Goal: Find specific page/section: Find specific page/section

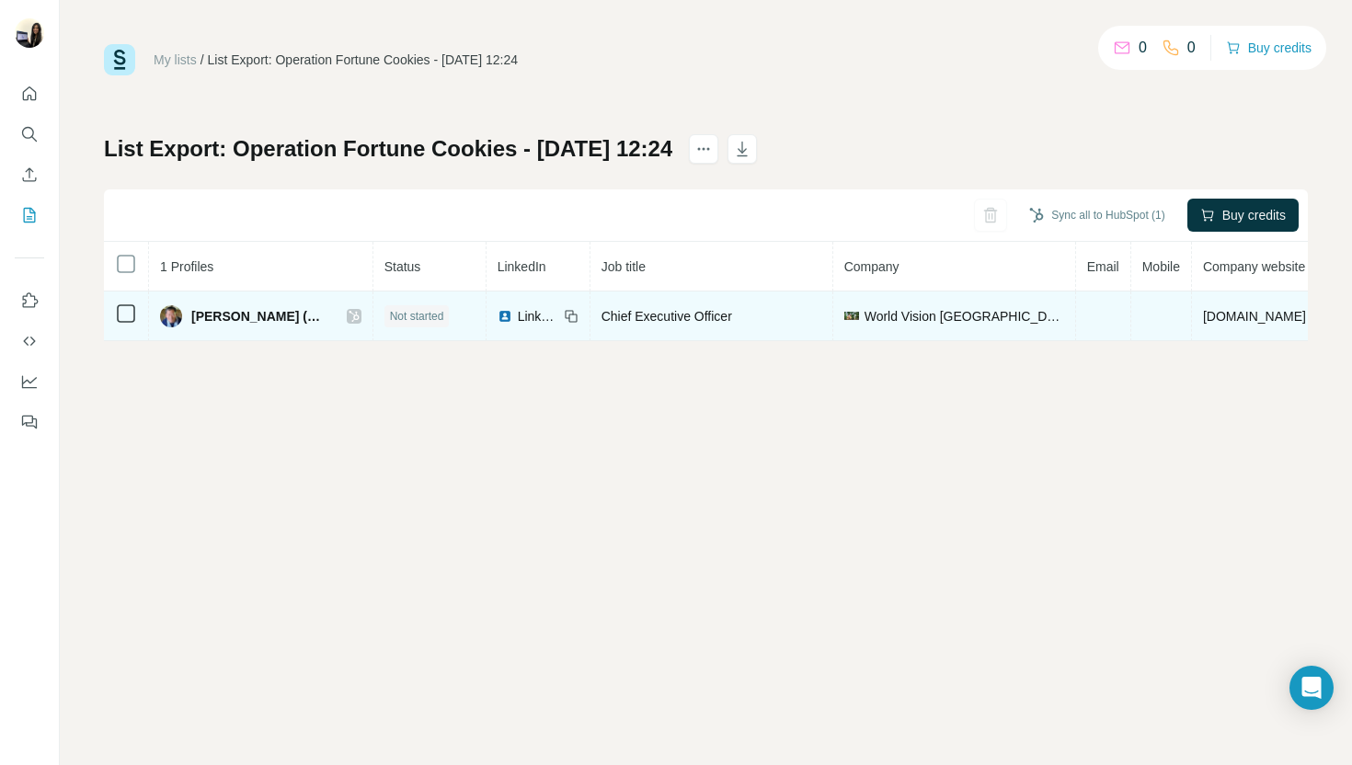
drag, startPoint x: 1140, startPoint y: 337, endPoint x: 1167, endPoint y: 335, distance: 26.7
click at [1155, 335] on td at bounding box center [1161, 316] width 61 height 50
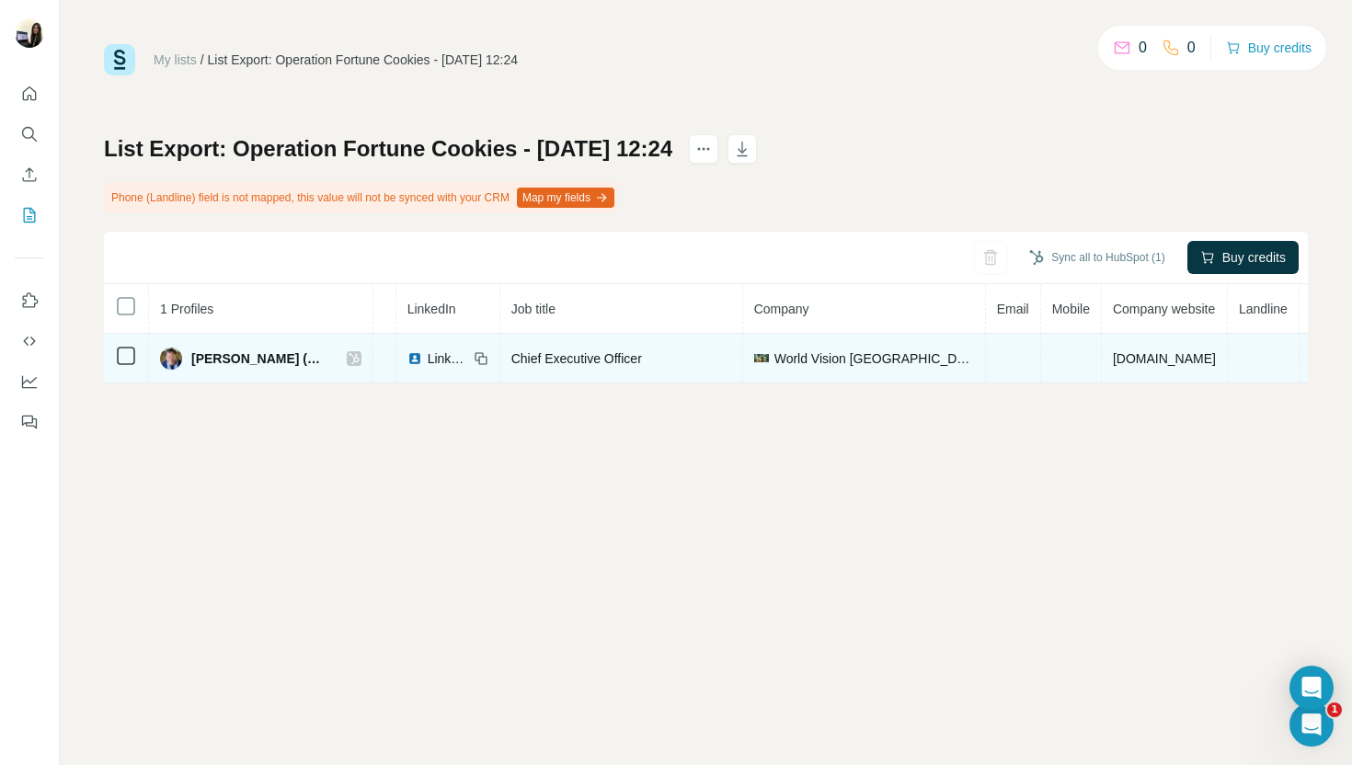
scroll to position [0, 157]
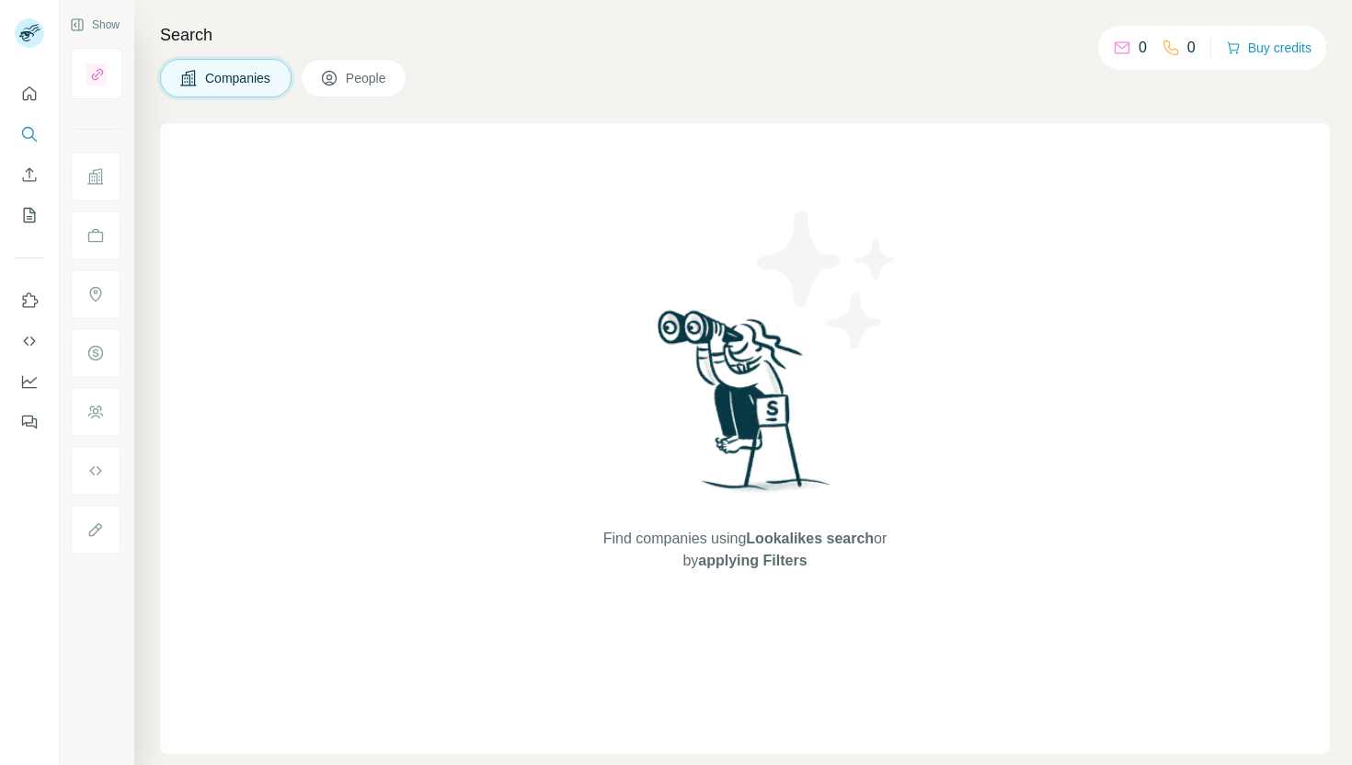
click at [342, 90] on button "People" at bounding box center [354, 78] width 107 height 39
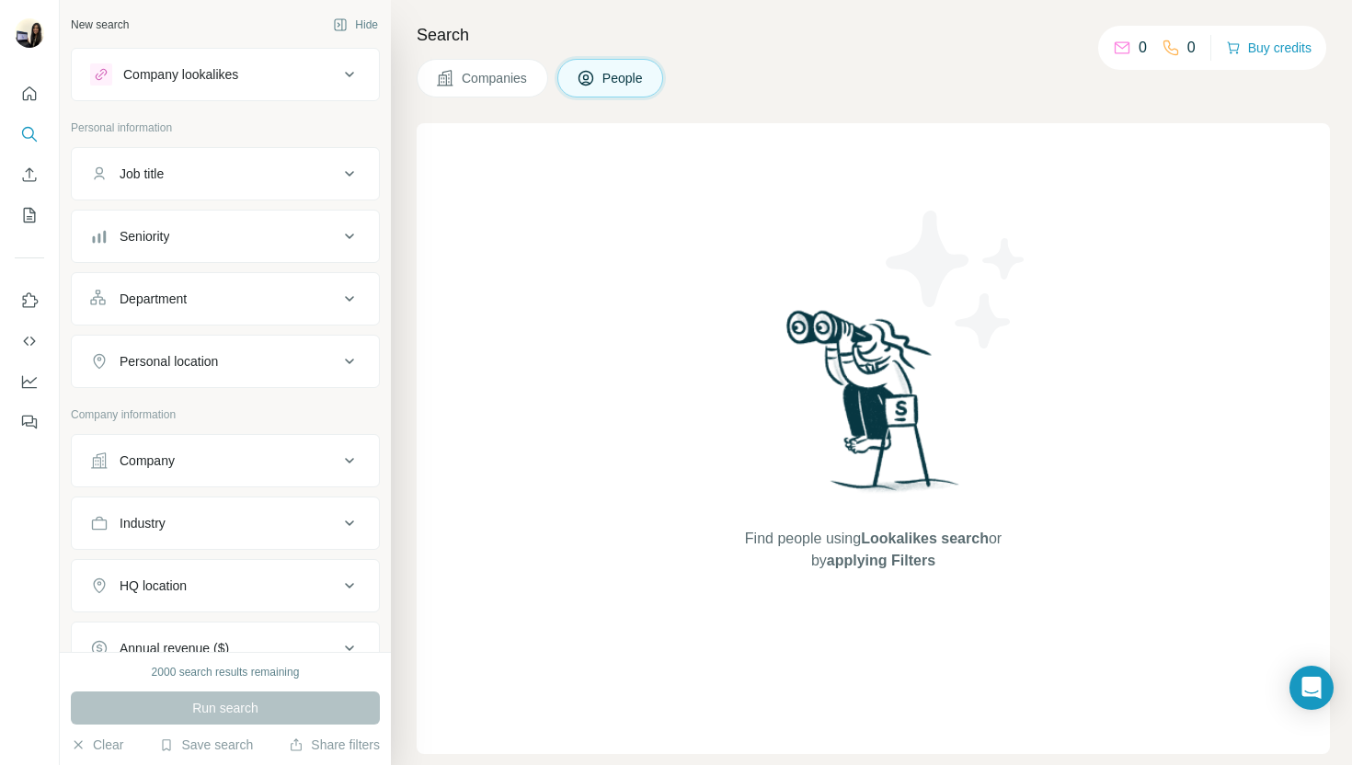
click at [285, 192] on button "Job title" at bounding box center [225, 174] width 307 height 44
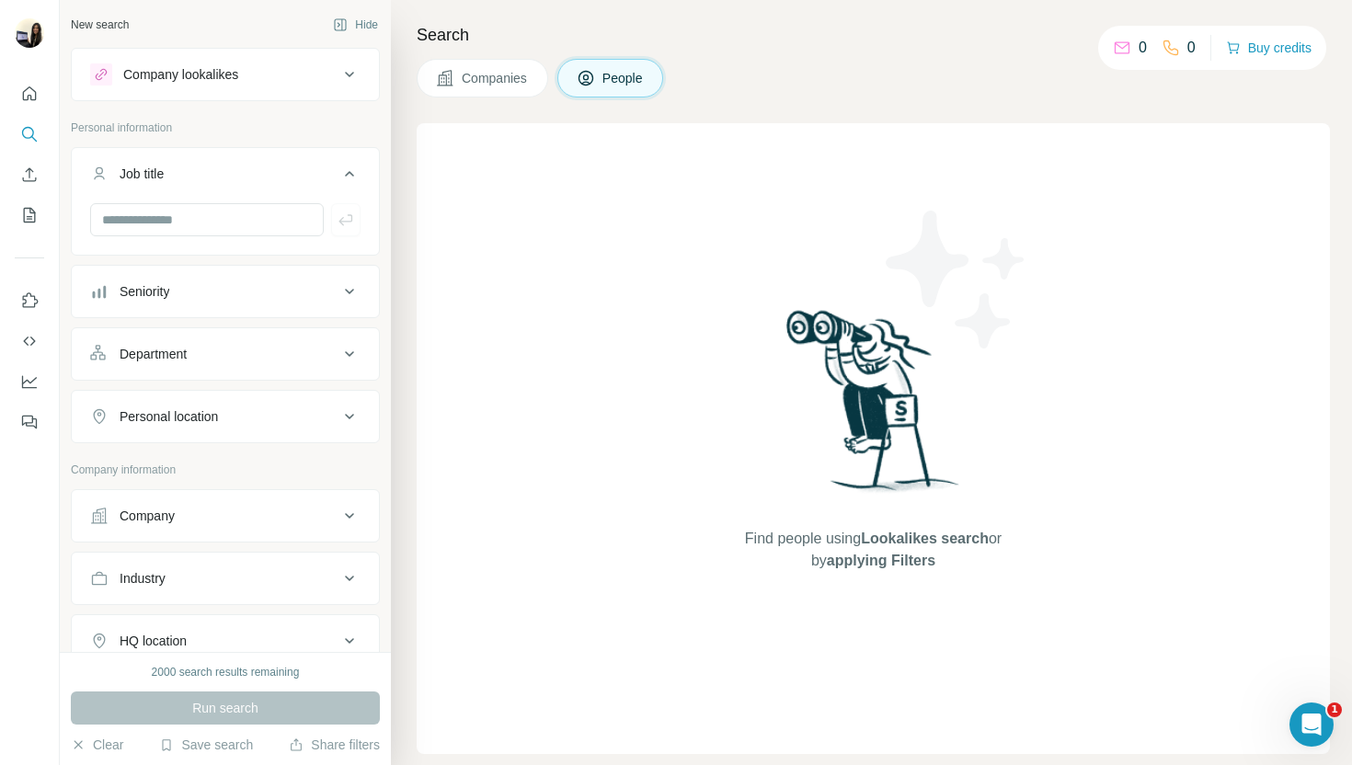
click at [285, 192] on button "Job title" at bounding box center [225, 177] width 307 height 51
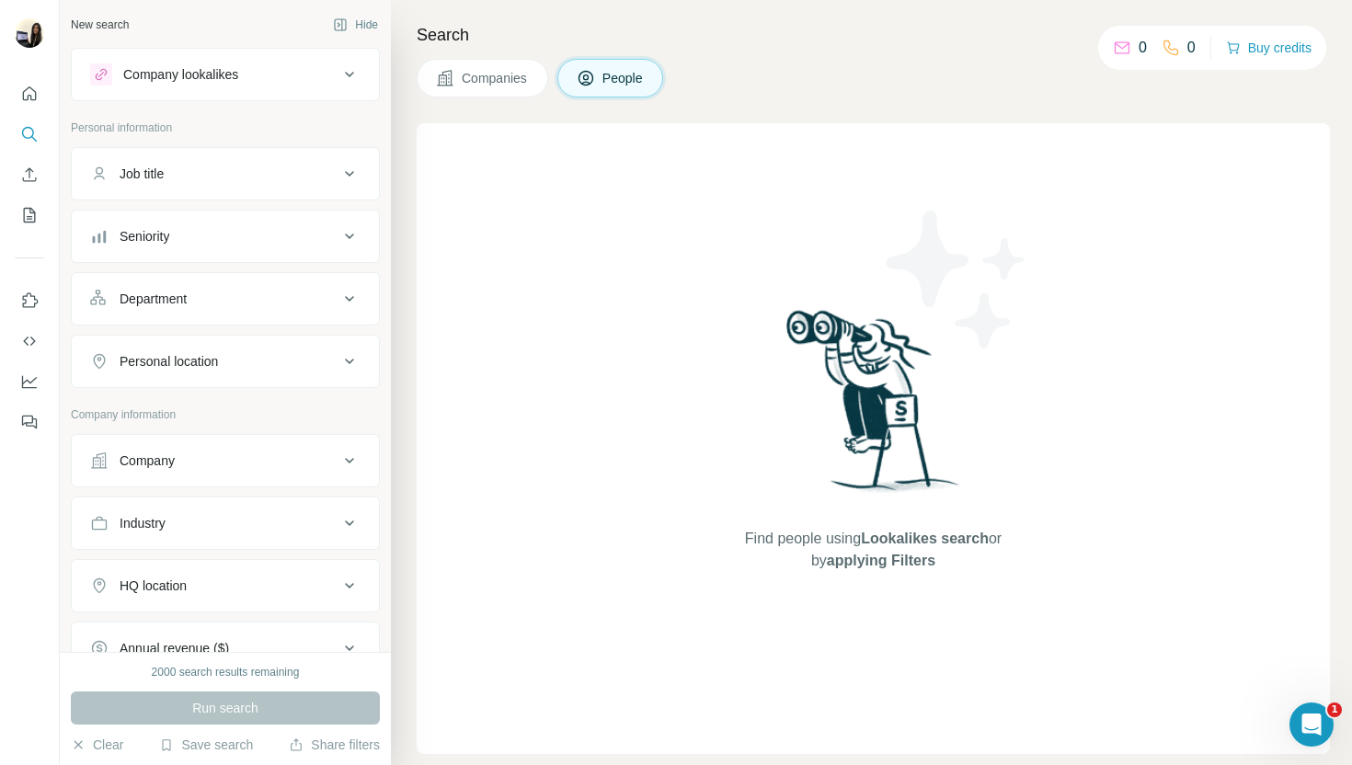
click at [171, 250] on button "Seniority" at bounding box center [225, 236] width 307 height 44
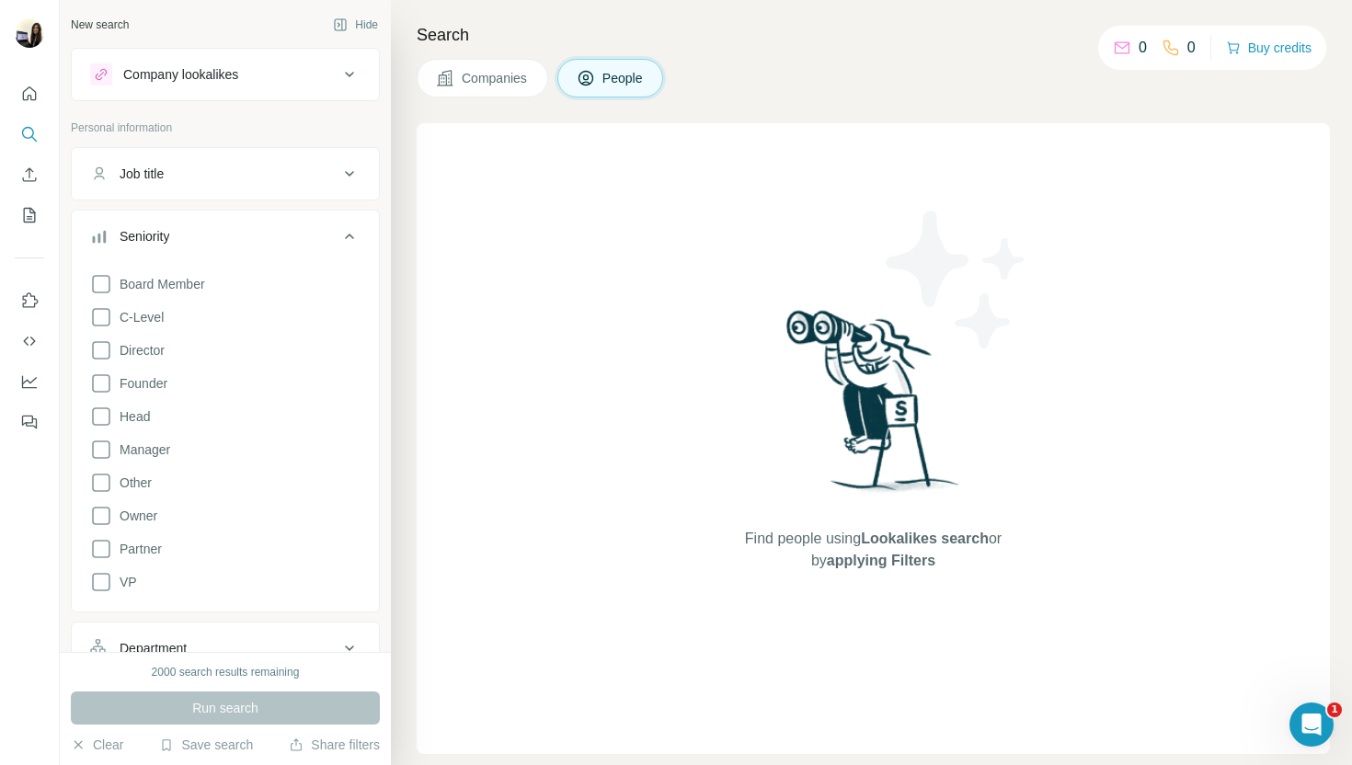
click at [179, 250] on button "Seniority" at bounding box center [225, 239] width 307 height 51
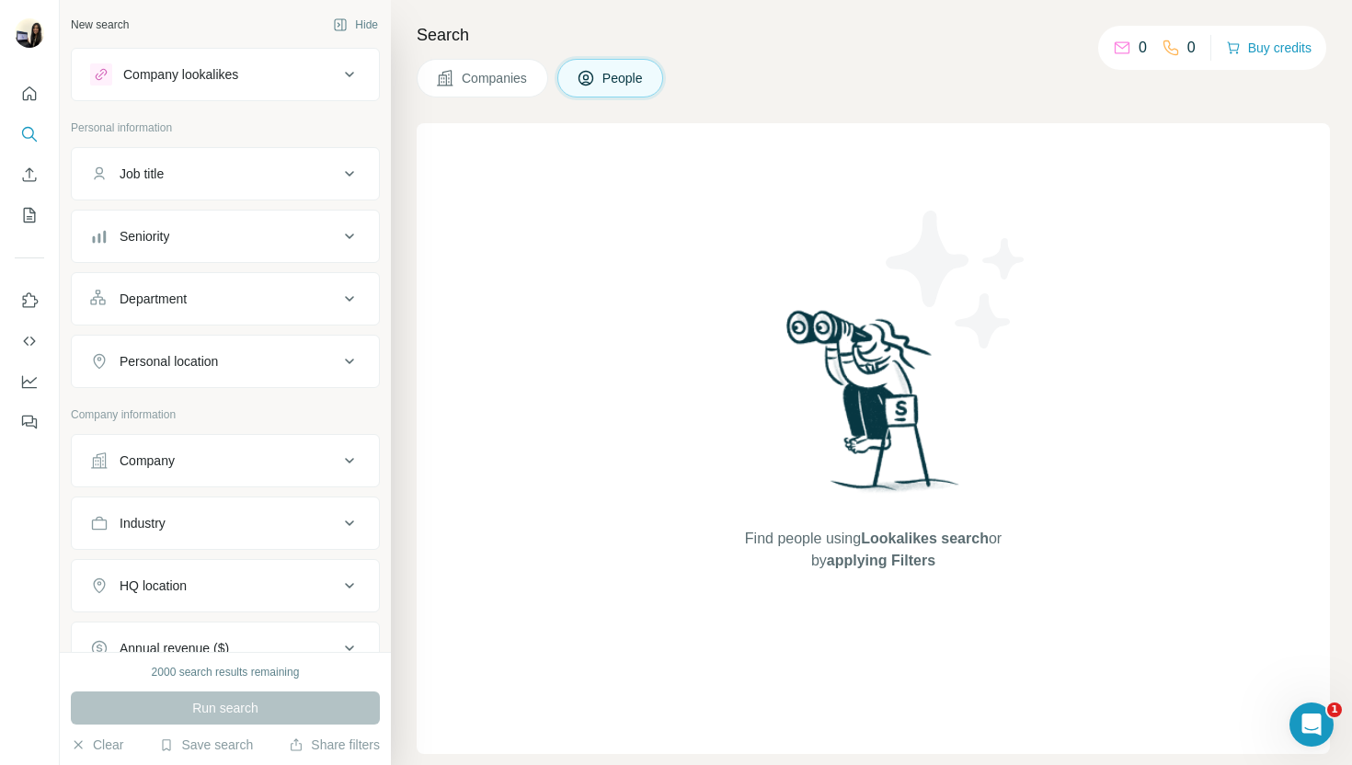
click at [250, 181] on div "Job title" at bounding box center [214, 174] width 248 height 18
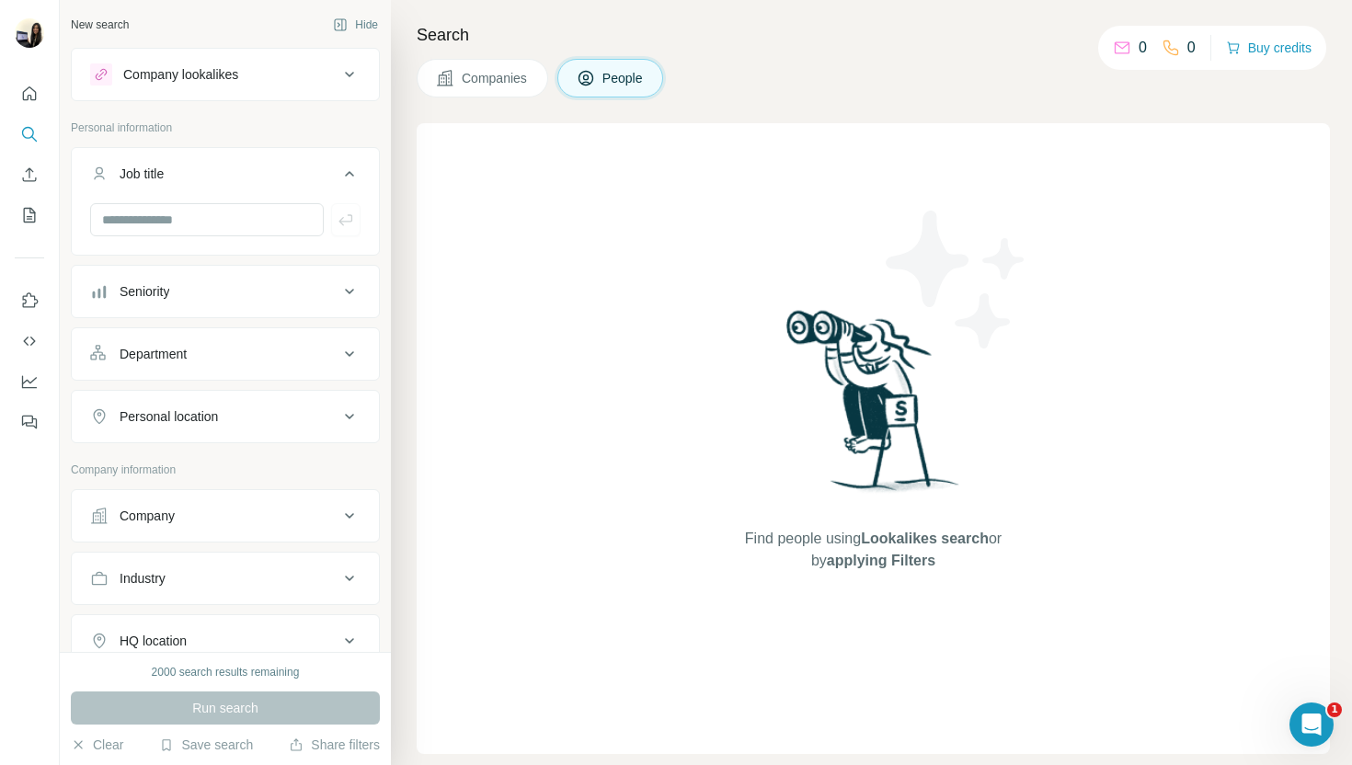
click at [250, 181] on div "Job title" at bounding box center [214, 174] width 248 height 18
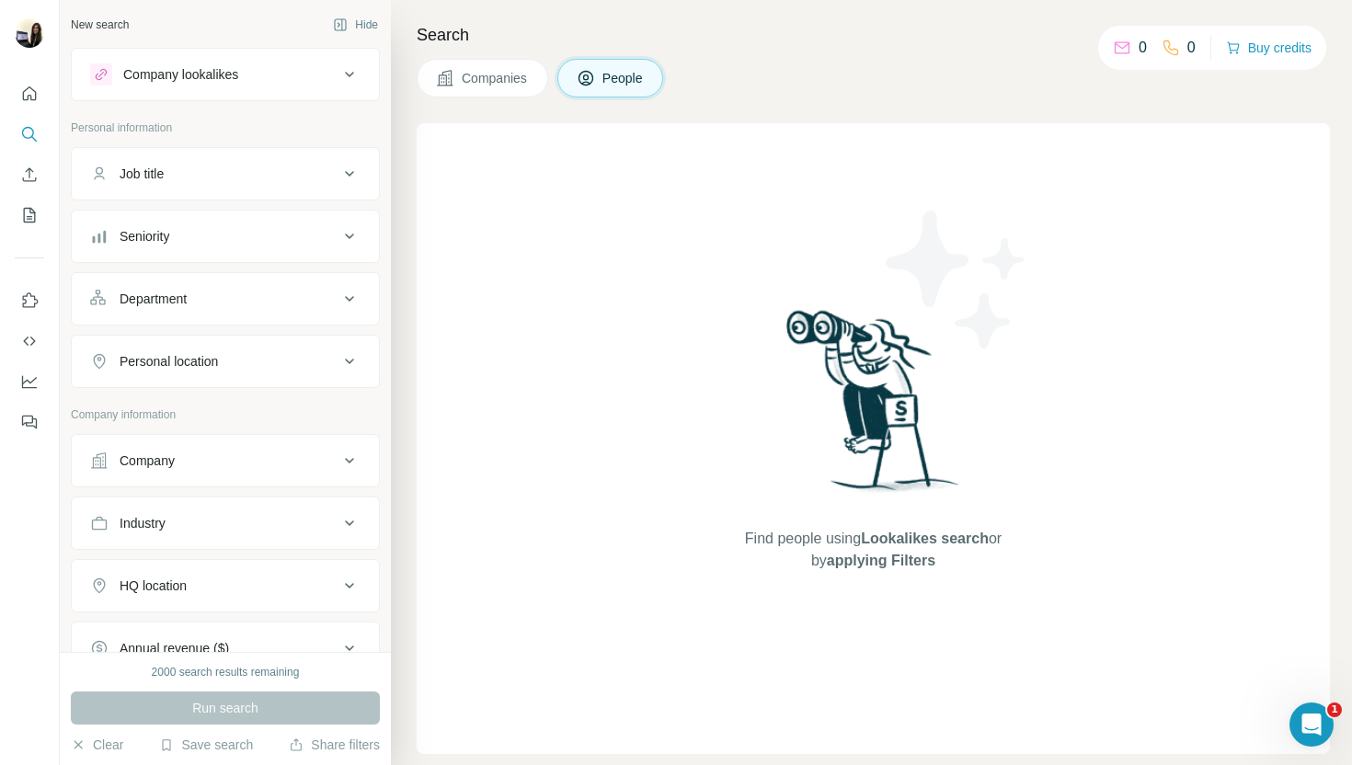
click at [221, 280] on button "Department" at bounding box center [225, 299] width 307 height 44
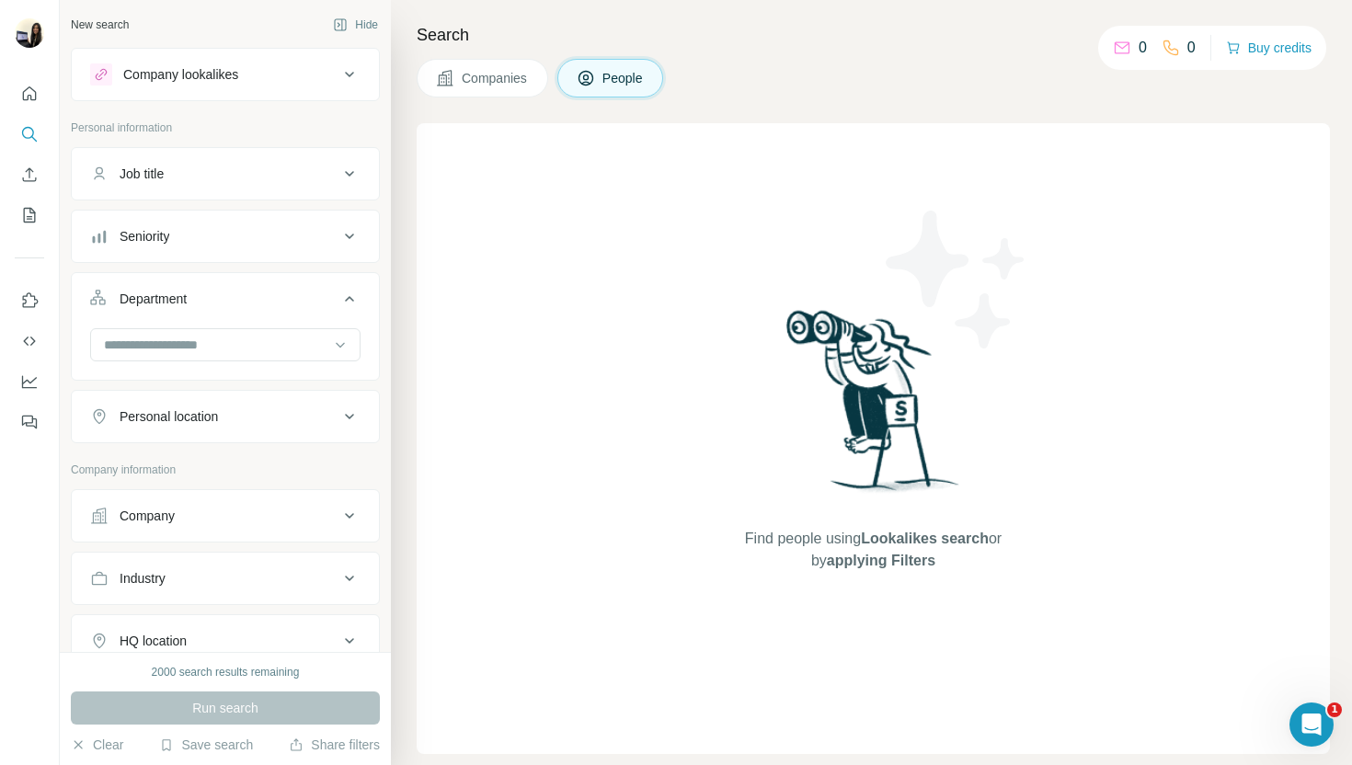
click at [221, 280] on button "Department" at bounding box center [225, 302] width 307 height 51
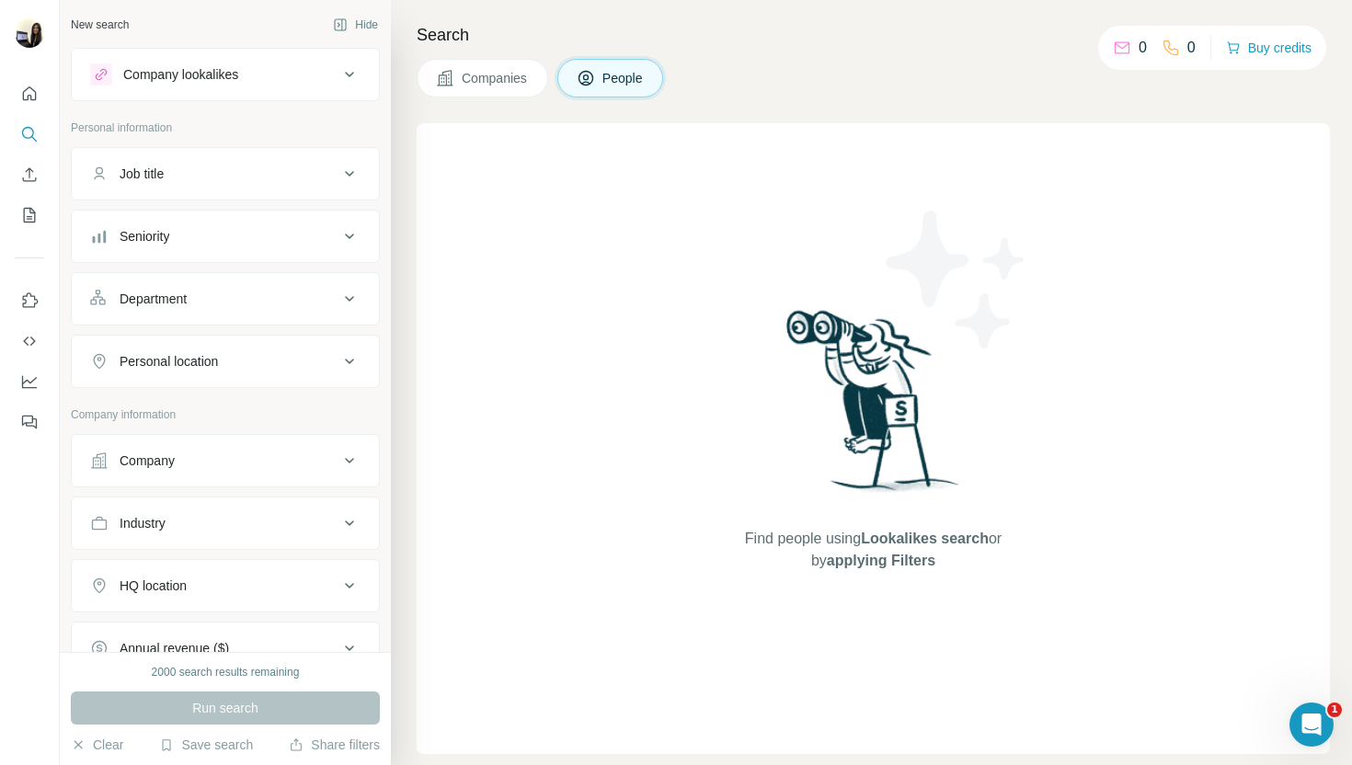
click at [201, 360] on div "Personal location" at bounding box center [169, 361] width 98 height 18
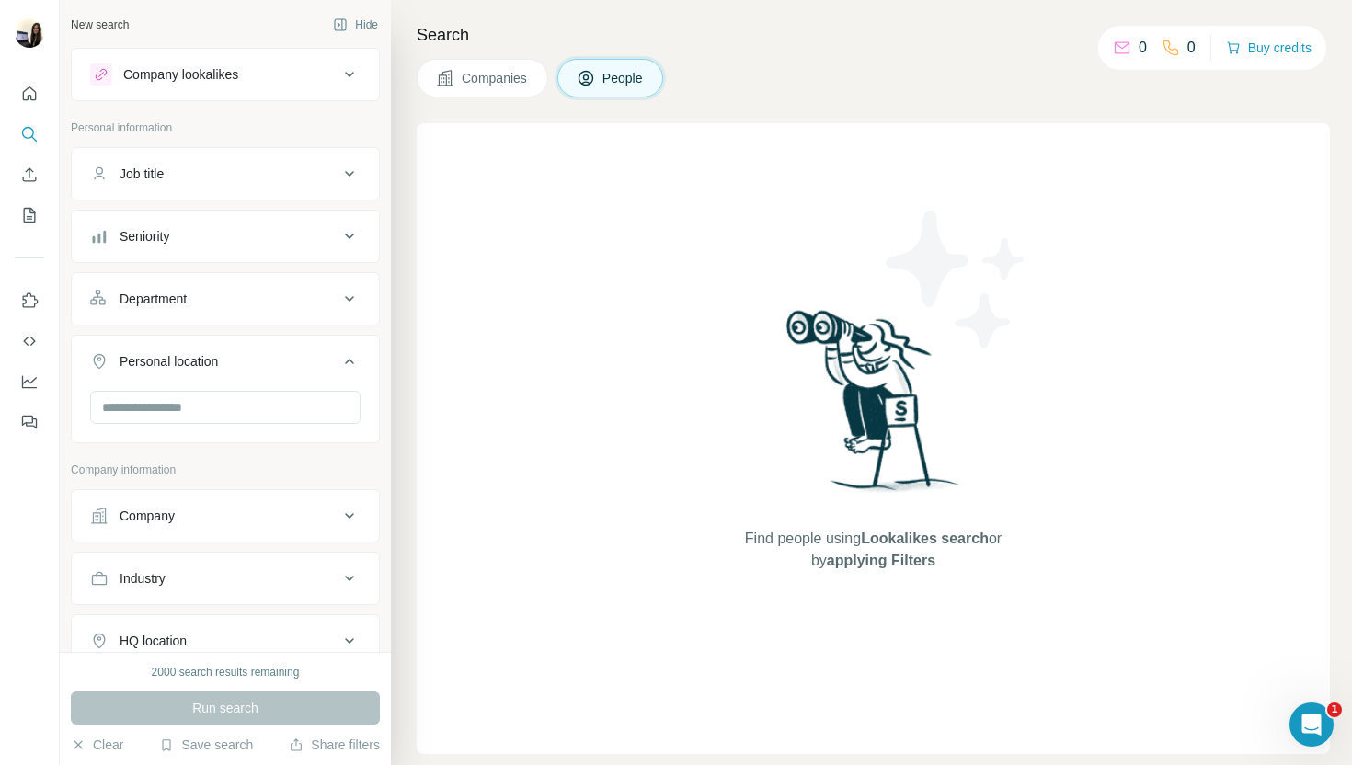
click at [201, 360] on div "Personal location" at bounding box center [169, 361] width 98 height 18
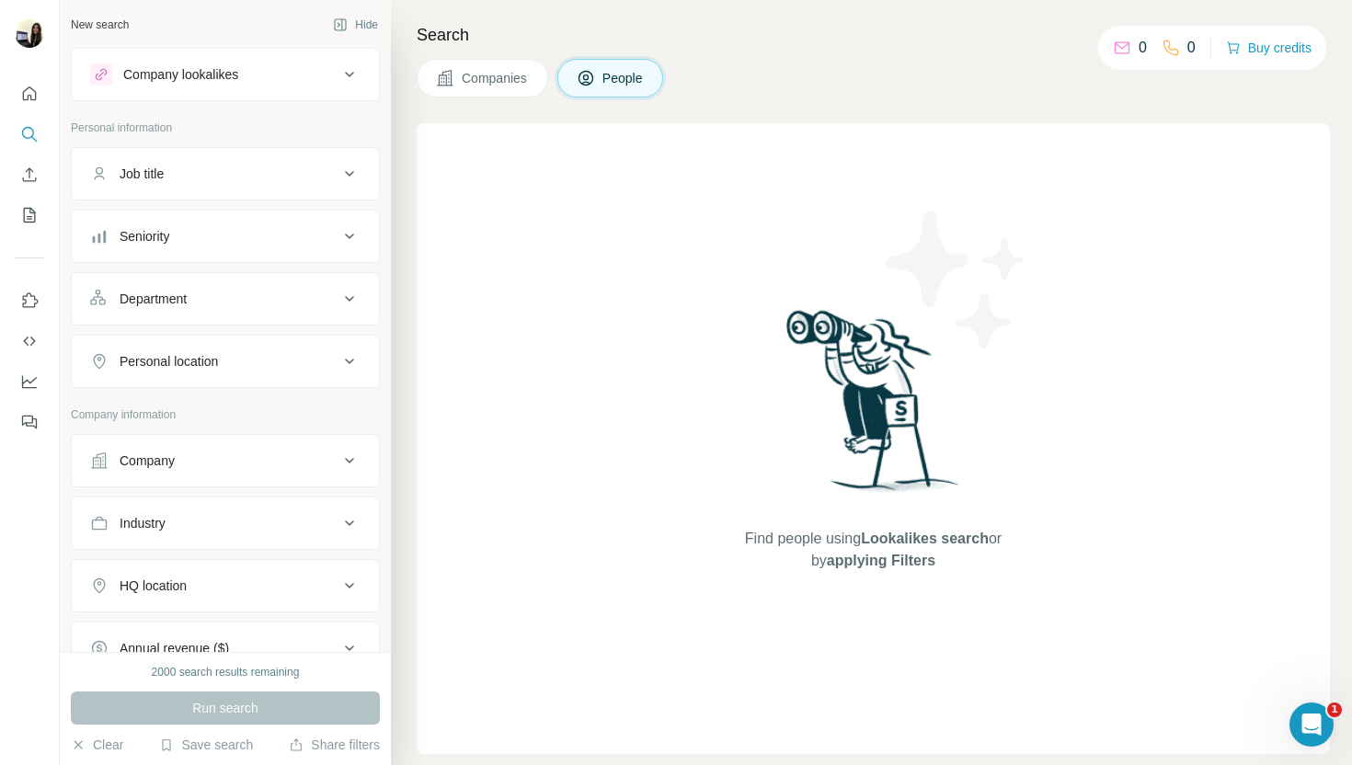
click at [188, 440] on button "Company" at bounding box center [225, 461] width 307 height 44
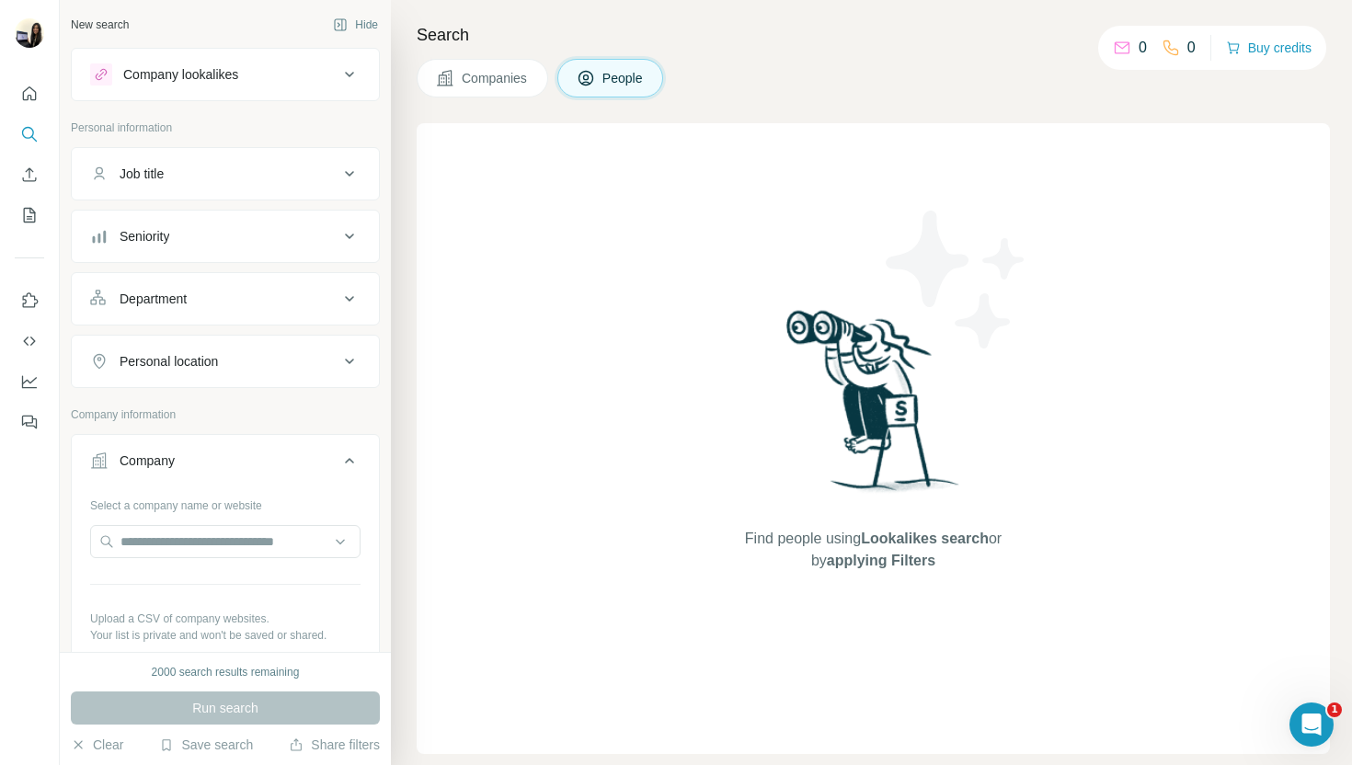
click at [188, 440] on button "Company" at bounding box center [225, 464] width 307 height 51
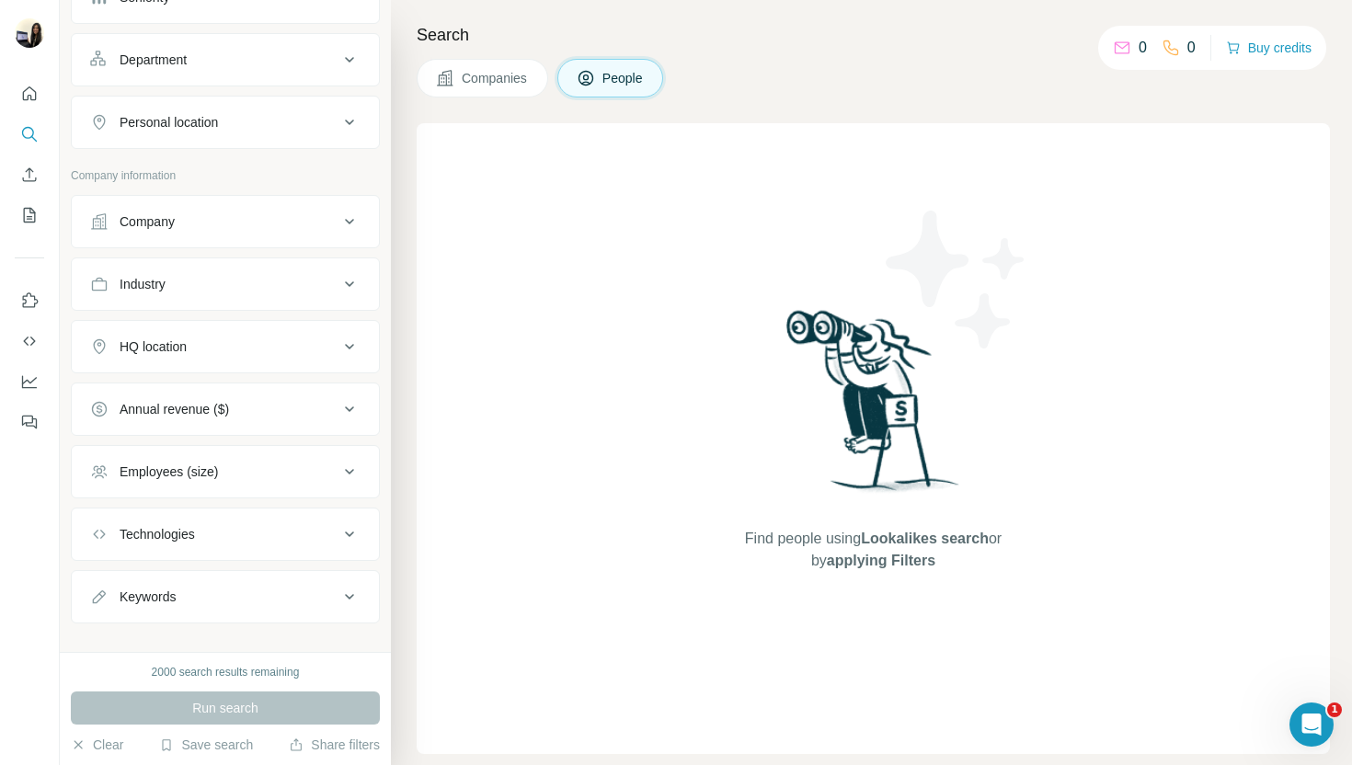
scroll to position [262, 0]
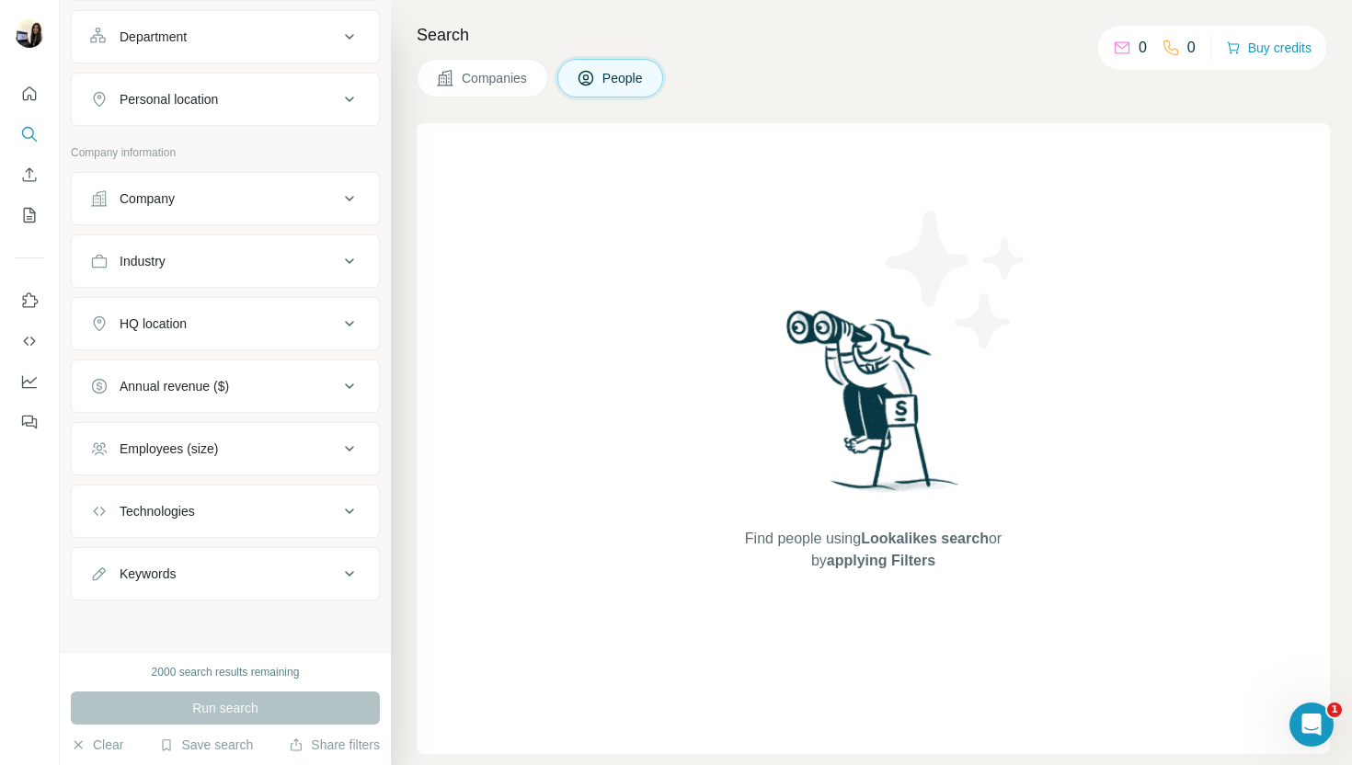
click at [288, 467] on button "Employees (size)" at bounding box center [225, 449] width 307 height 44
click at [288, 467] on button "Employees (size)" at bounding box center [225, 452] width 307 height 51
